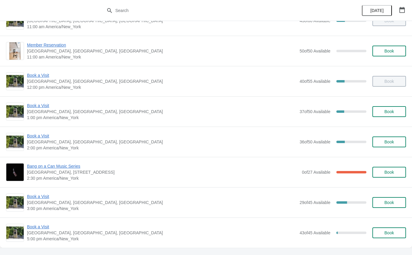
scroll to position [60, 0]
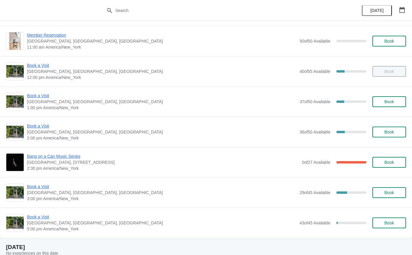
click at [36, 128] on span "Book a Visit" at bounding box center [161, 126] width 269 height 6
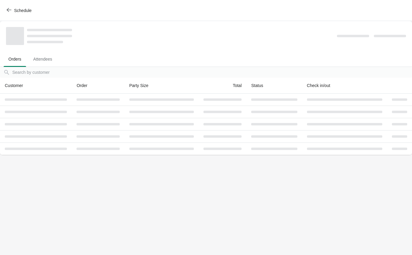
scroll to position [0, 0]
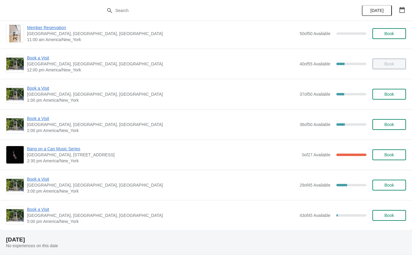
scroll to position [67, 0]
click at [41, 119] on span "Book a Visit" at bounding box center [161, 118] width 269 height 6
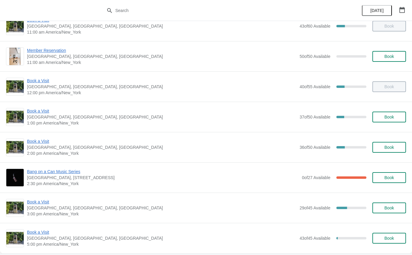
scroll to position [46, 0]
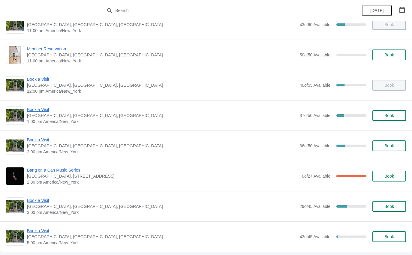
click at [37, 201] on span "Book a Visit" at bounding box center [161, 200] width 269 height 6
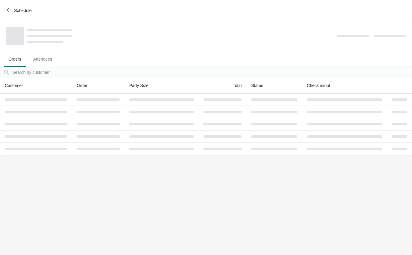
scroll to position [0, 0]
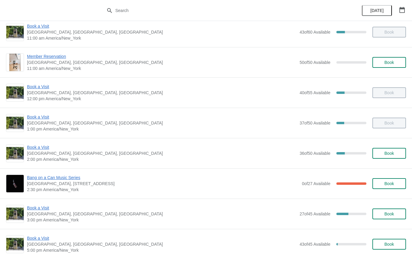
scroll to position [42, 0]
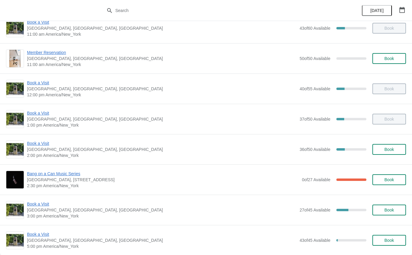
click at [46, 206] on span "Book a Visit" at bounding box center [161, 204] width 269 height 6
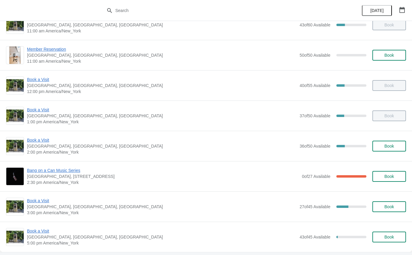
scroll to position [69, 0]
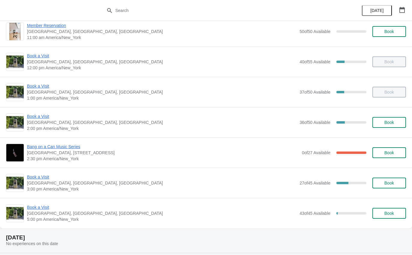
click at [37, 114] on span "Book a Visit" at bounding box center [161, 116] width 269 height 6
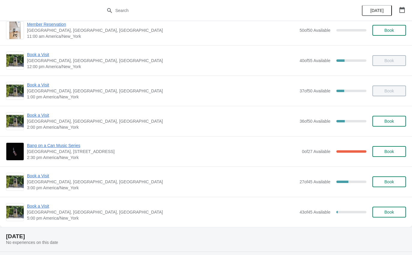
scroll to position [71, 0]
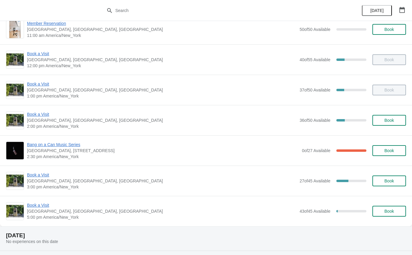
click at [43, 172] on span "Book a Visit" at bounding box center [161, 175] width 269 height 6
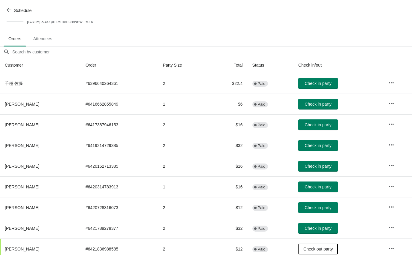
scroll to position [27, 0]
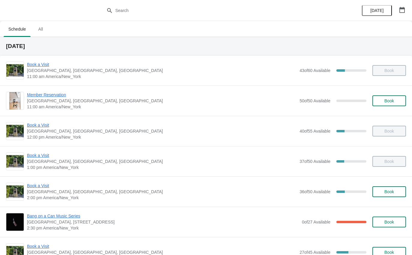
click at [42, 181] on div "Book a Visit The Noguchi Museum, 33rd Road, Queens, NY, USA 2:00 pm America/New…" at bounding box center [206, 191] width 412 height 30
click at [39, 181] on div "Book a Visit The Noguchi Museum, 33rd Road, Queens, NY, USA 2:00 pm America/New…" at bounding box center [206, 191] width 412 height 30
click at [39, 180] on div "Book a Visit The Noguchi Museum, 33rd Road, Queens, NY, USA 2:00 pm America/New…" at bounding box center [206, 191] width 412 height 30
click at [34, 186] on span "Book a Visit" at bounding box center [161, 186] width 269 height 6
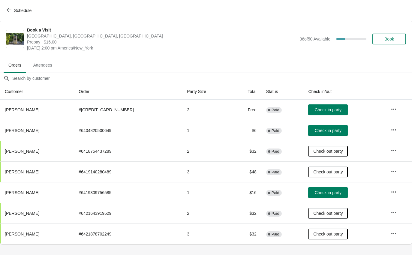
click at [328, 131] on span "Check in party" at bounding box center [328, 130] width 27 height 5
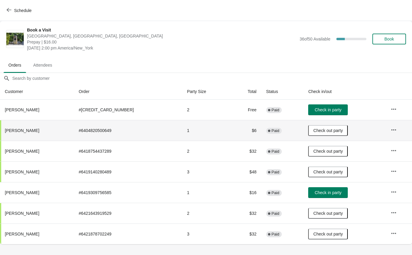
click at [15, 9] on span "Schedule" at bounding box center [22, 10] width 17 height 5
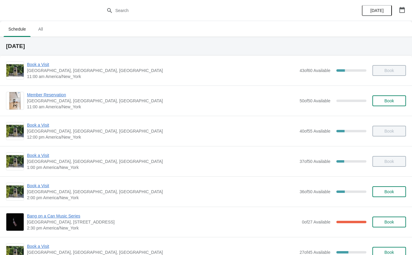
click at [43, 183] on span "Book a Visit" at bounding box center [161, 186] width 269 height 6
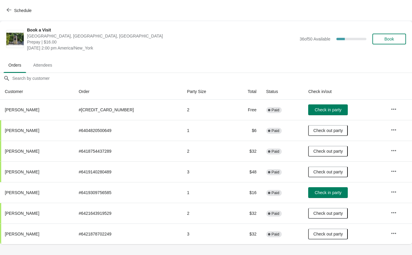
click at [321, 192] on span "Check in party" at bounding box center [328, 192] width 27 height 5
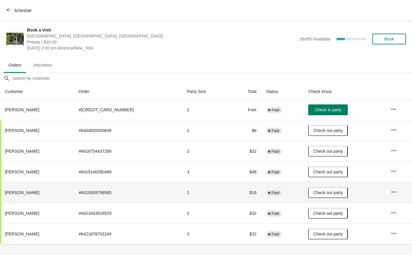
click at [13, 11] on span "Schedule" at bounding box center [20, 10] width 24 height 6
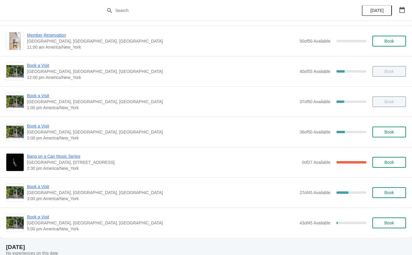
scroll to position [59, 0]
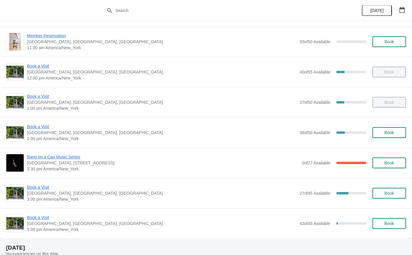
click at [46, 182] on div "Book a Visit [GEOGRAPHIC_DATA], [GEOGRAPHIC_DATA] 3:00 pm America/New_York 27 o…" at bounding box center [206, 193] width 412 height 30
click at [43, 187] on span "Book a Visit" at bounding box center [161, 187] width 269 height 6
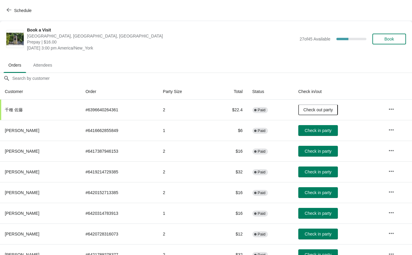
click at [330, 172] on span "Check in party" at bounding box center [317, 171] width 27 height 5
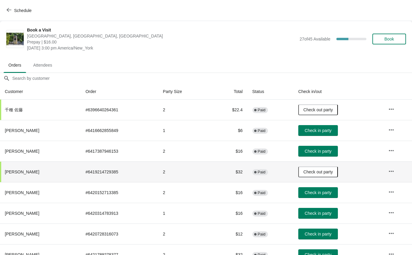
click at [15, 14] on button "Schedule" at bounding box center [19, 10] width 33 height 11
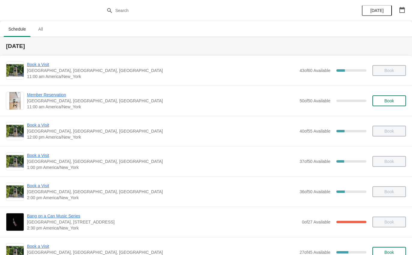
click at [52, 211] on div "Bang on a Can Music Series The Noguchi Museum, 9-01 33rd Road, Queens, NY, USA …" at bounding box center [206, 222] width 412 height 30
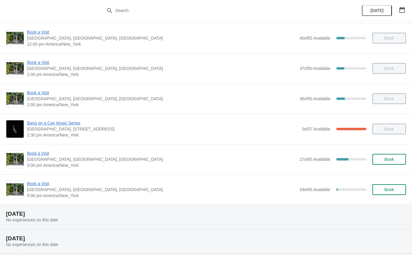
scroll to position [95, 0]
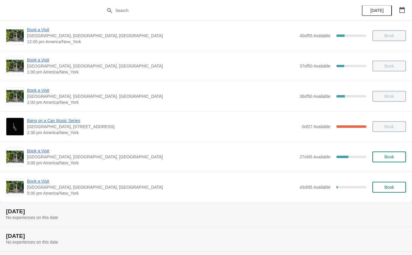
click at [38, 148] on span "Book a Visit" at bounding box center [161, 151] width 269 height 6
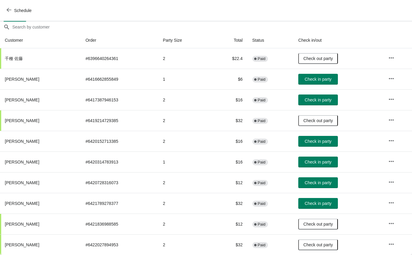
scroll to position [51, 0]
click at [324, 202] on span "Check in party" at bounding box center [317, 203] width 27 height 5
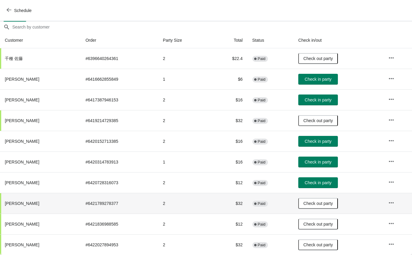
click at [15, 12] on span "Schedule" at bounding box center [22, 10] width 17 height 5
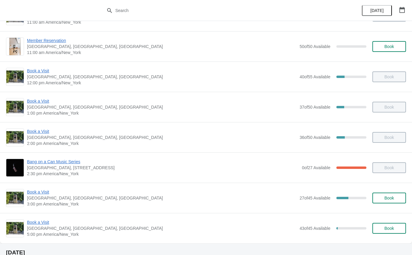
scroll to position [53, 0]
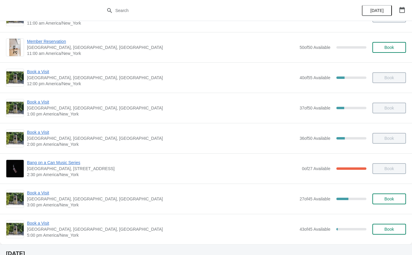
click at [40, 191] on span "Book a Visit" at bounding box center [161, 193] width 269 height 6
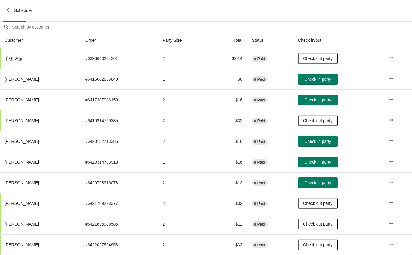
scroll to position [51, 0]
click at [328, 96] on button "Check in party" at bounding box center [318, 99] width 40 height 11
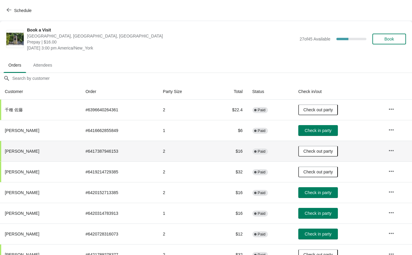
scroll to position [0, 0]
